Goal: Find specific page/section: Find specific page/section

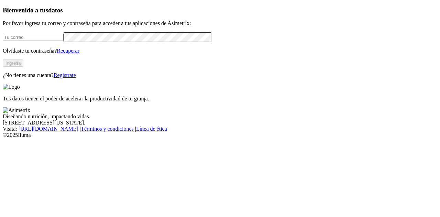
type input "anderson.cordoba@premexcorp.com"
click at [23, 67] on button "Ingresa" at bounding box center [13, 62] width 21 height 7
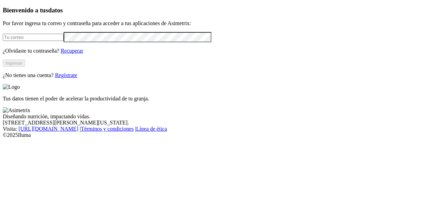
type input "[PERSON_NAME][EMAIL_ADDRESS][DOMAIN_NAME]"
click at [90, 78] on div "Bienvenido a tus datos Por favor ingresa tu correo y contraseña para acceder a …" at bounding box center [220, 43] width 434 height 72
click at [25, 67] on button "Ingresar" at bounding box center [14, 62] width 22 height 7
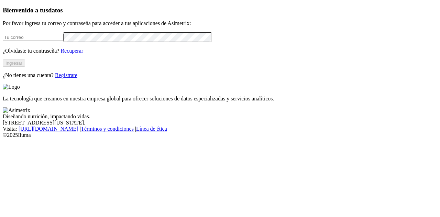
type input "[PERSON_NAME][EMAIL_ADDRESS][DOMAIN_NAME]"
click at [25, 67] on button "Ingresar" at bounding box center [14, 62] width 22 height 7
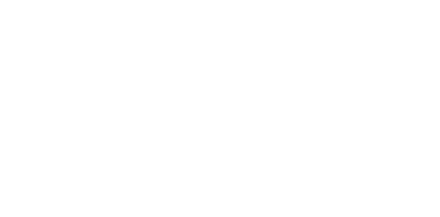
scroll to position [124, 0]
